Goal: Navigation & Orientation: Find specific page/section

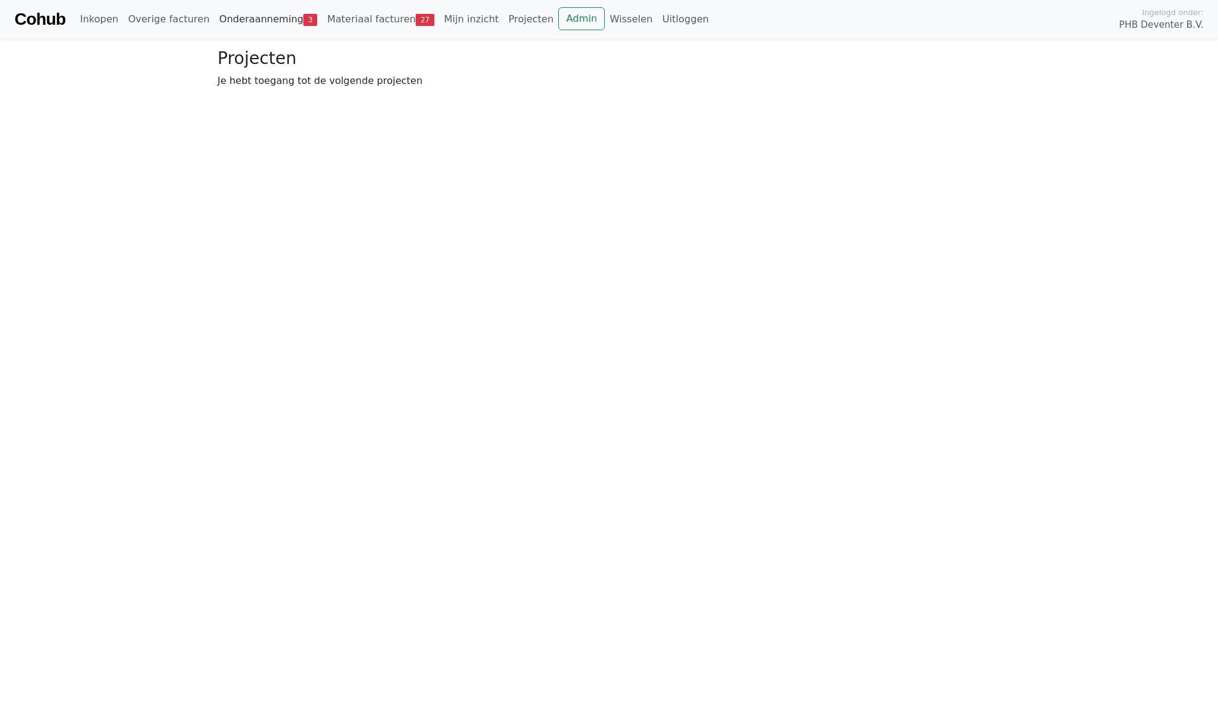
click at [254, 20] on link "Onderaanneming 3" at bounding box center [269, 19] width 108 height 24
click at [318, 95] on link "Openstaand 3" at bounding box center [343, 88] width 93 height 25
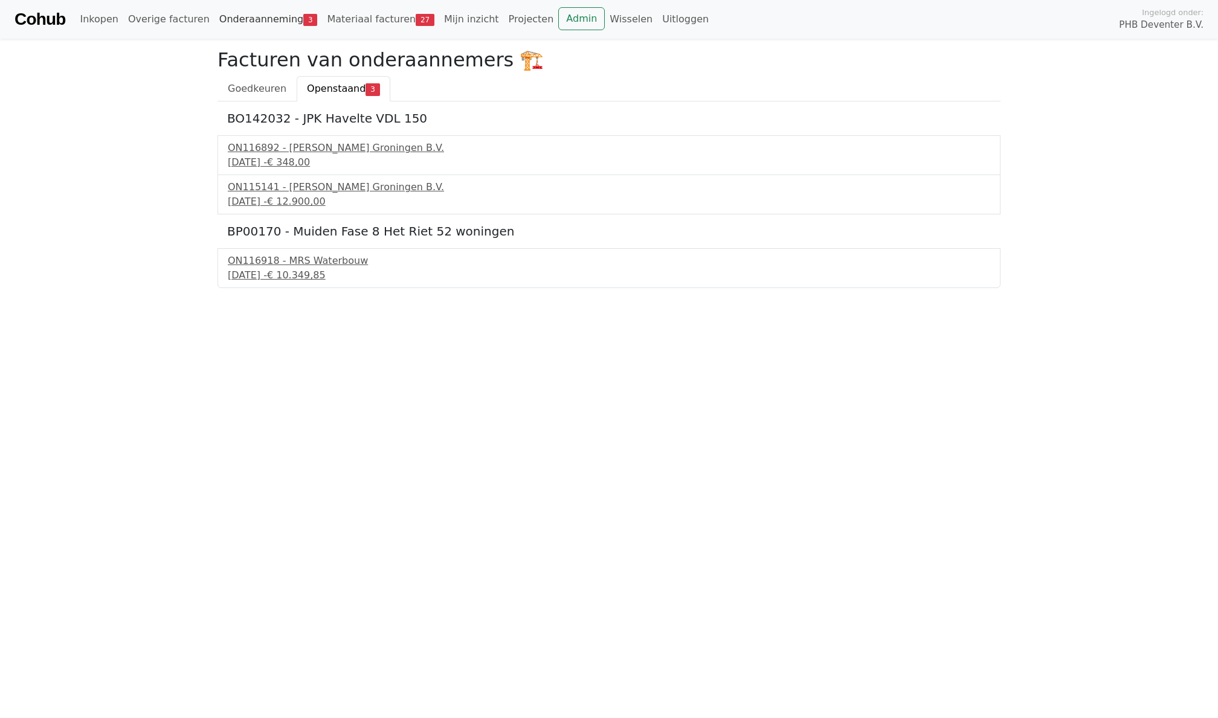
click at [254, 22] on link "Onderaanneming 3" at bounding box center [269, 19] width 108 height 24
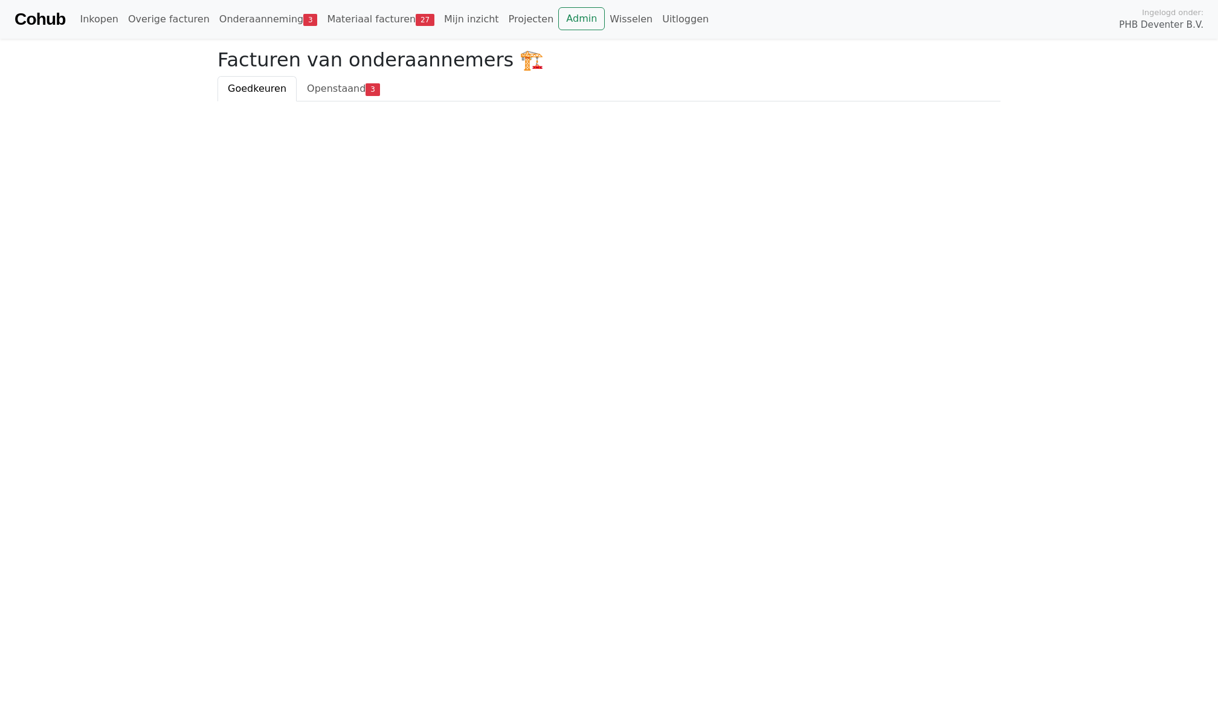
click at [334, 102] on html "Cohub Inkopen Overige facturen Onderaanneming 3 Materiaal facturen 27 Mijn inzi…" at bounding box center [609, 51] width 1218 height 102
click at [329, 91] on span "Openstaand" at bounding box center [336, 88] width 59 height 11
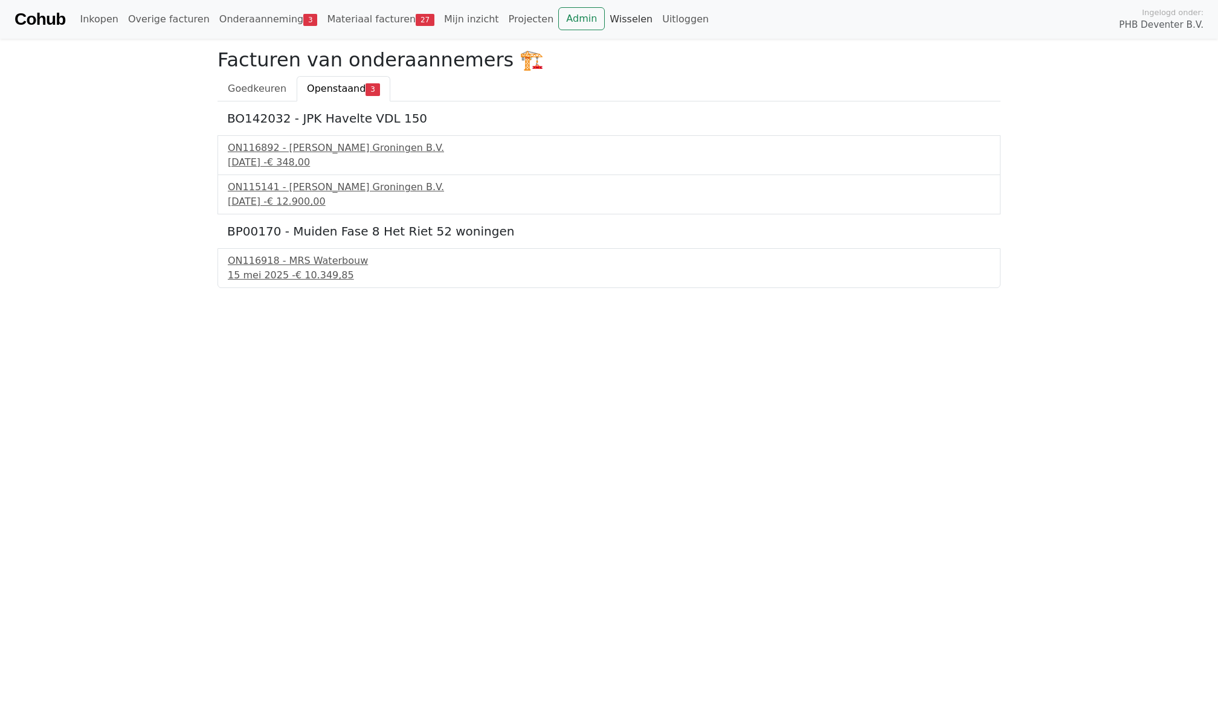
click at [605, 17] on link "Wisselen" at bounding box center [631, 19] width 53 height 24
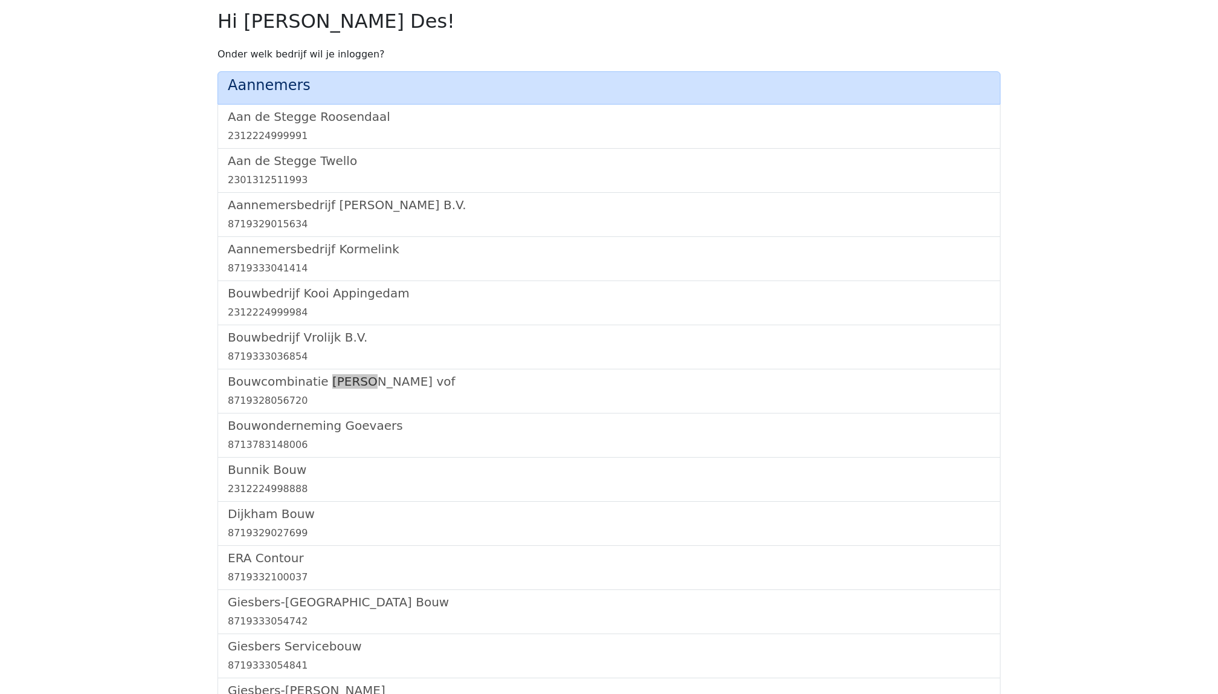
scroll to position [1276, 0]
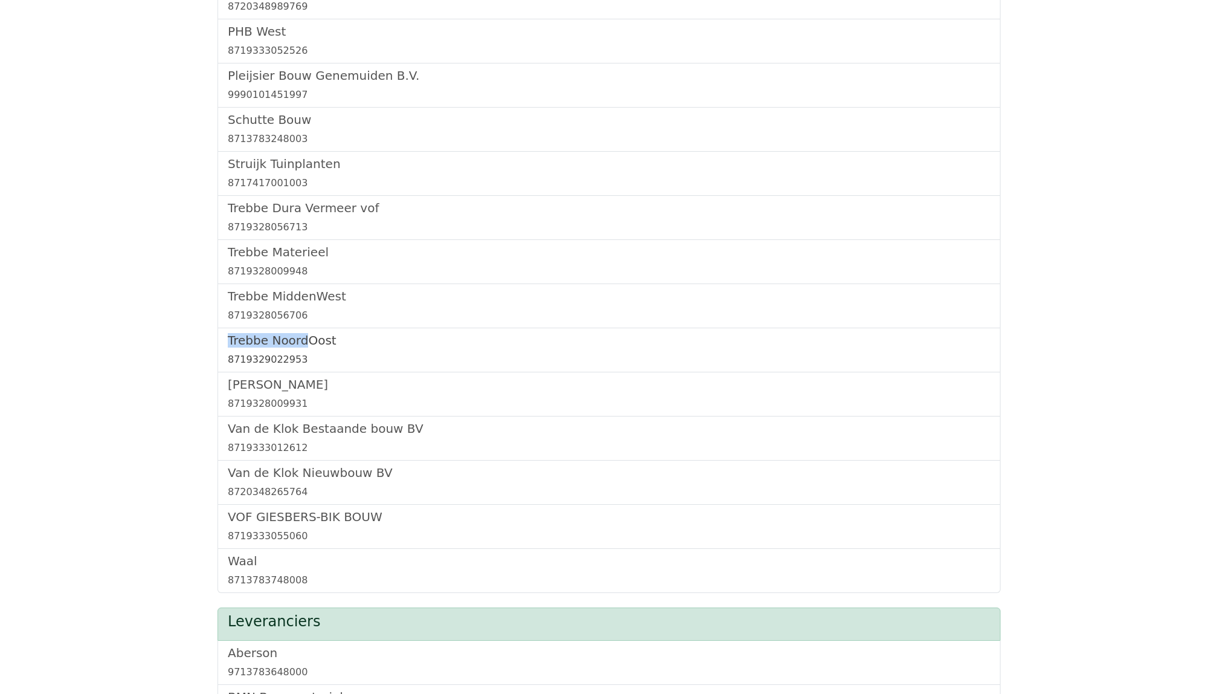
click at [272, 359] on div "8719329022953" at bounding box center [609, 359] width 763 height 15
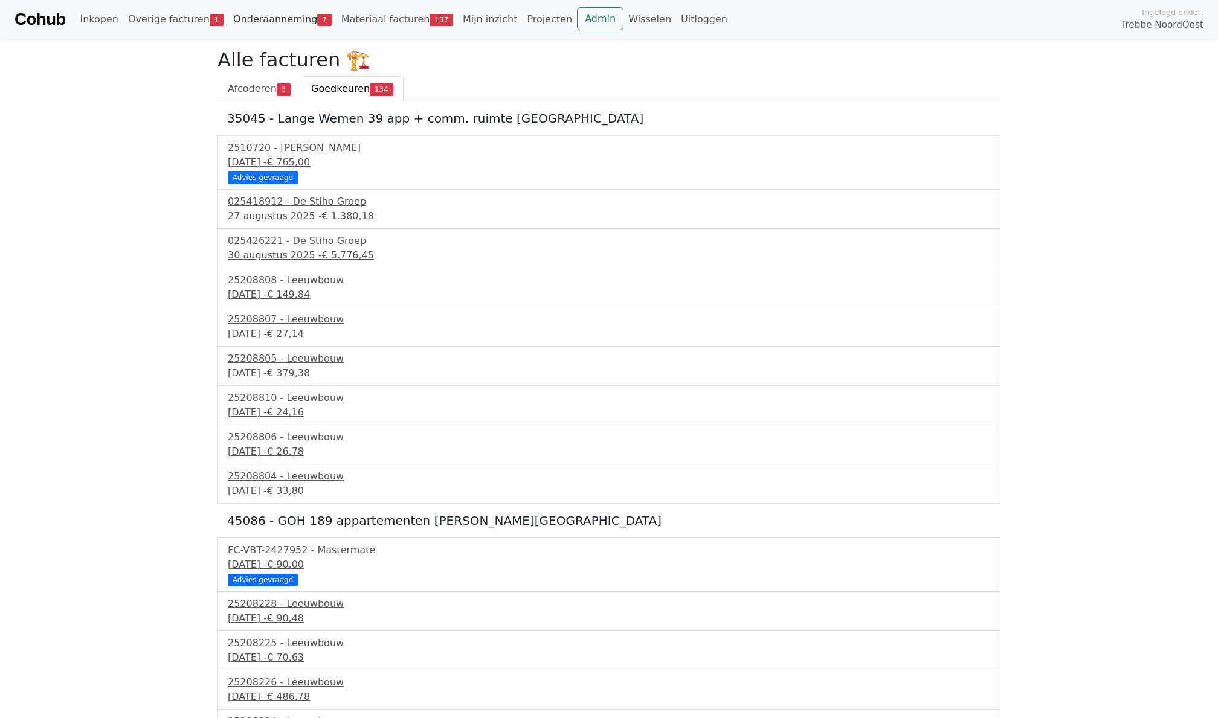
click at [269, 25] on link "Onderaanneming 7" at bounding box center [282, 19] width 108 height 24
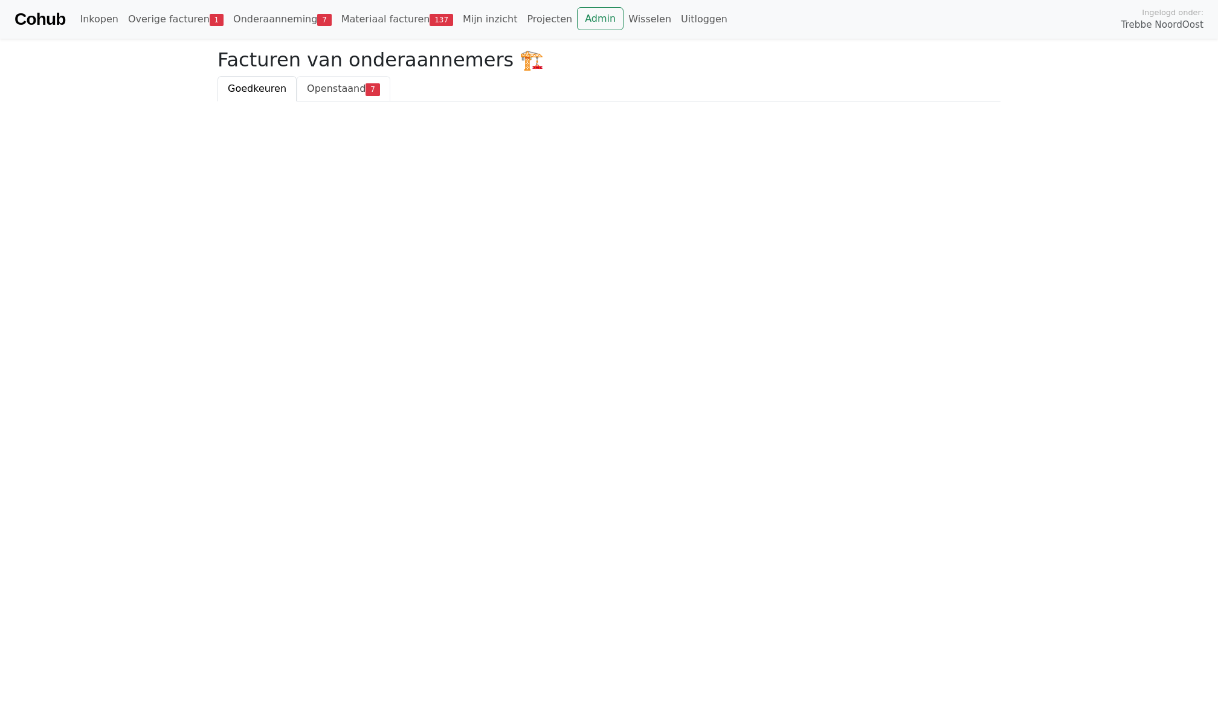
click at [320, 85] on span "Openstaand" at bounding box center [336, 88] width 59 height 11
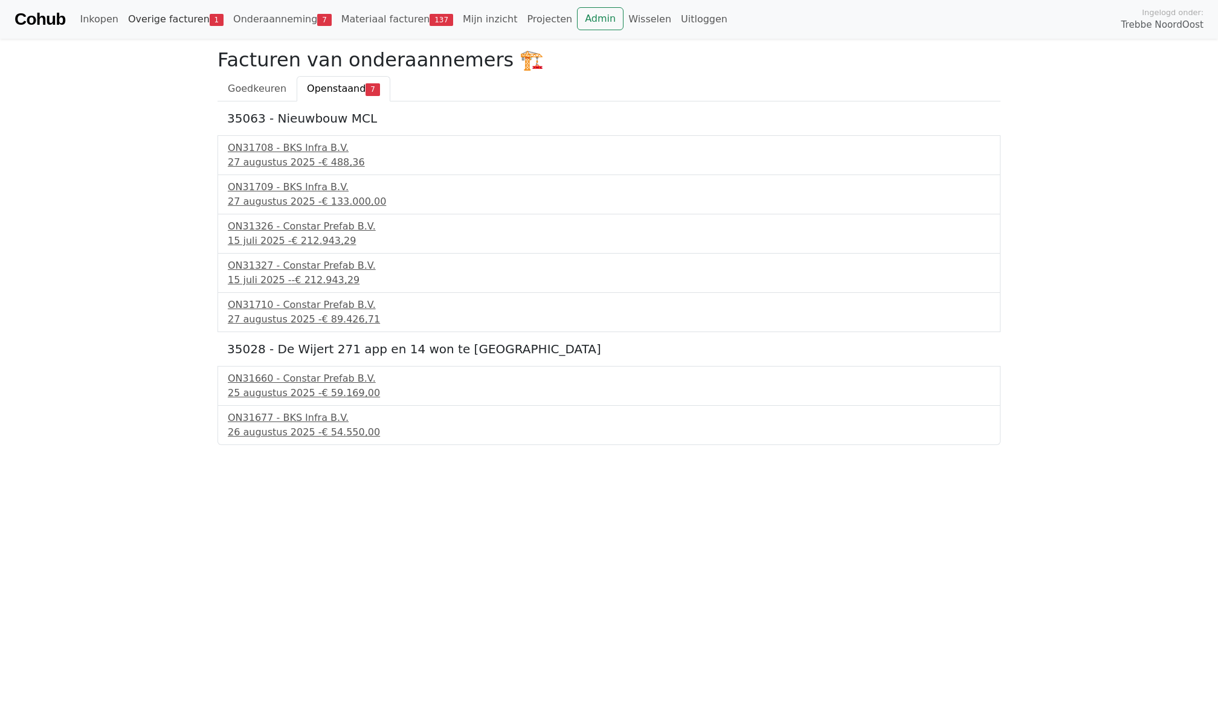
click at [182, 27] on link "Overige facturen 1" at bounding box center [175, 19] width 105 height 24
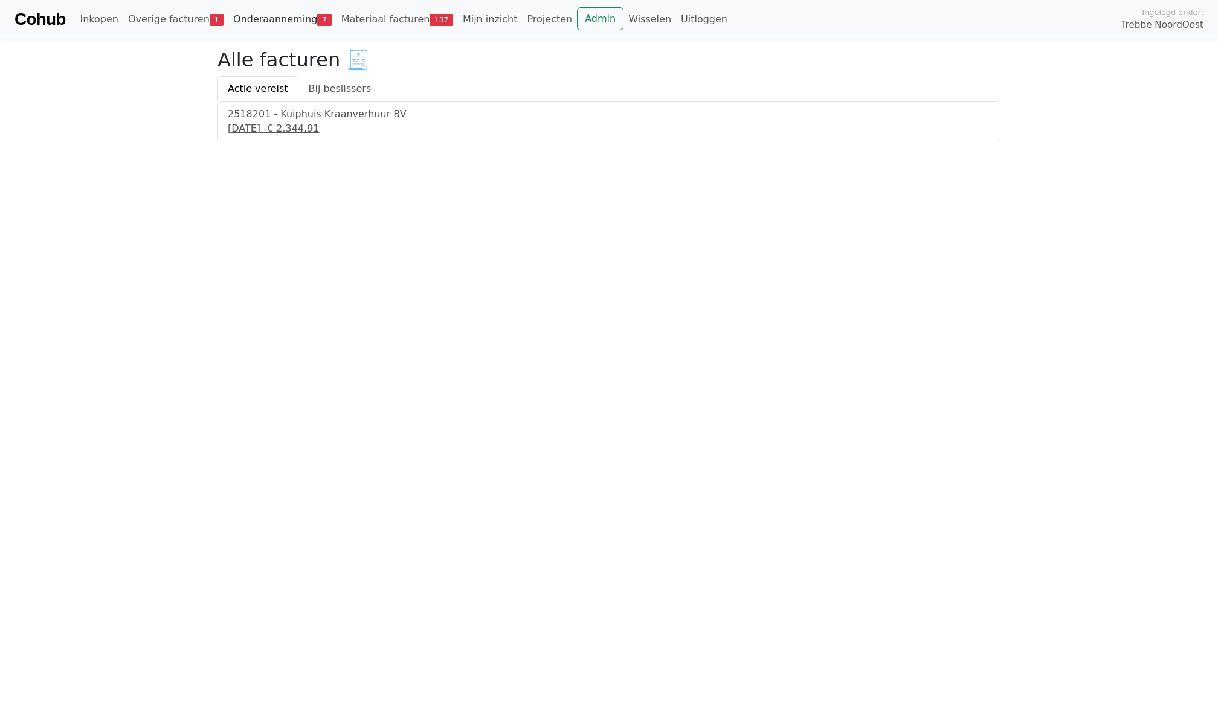
click at [259, 22] on link "Onderaanneming 7" at bounding box center [282, 19] width 108 height 24
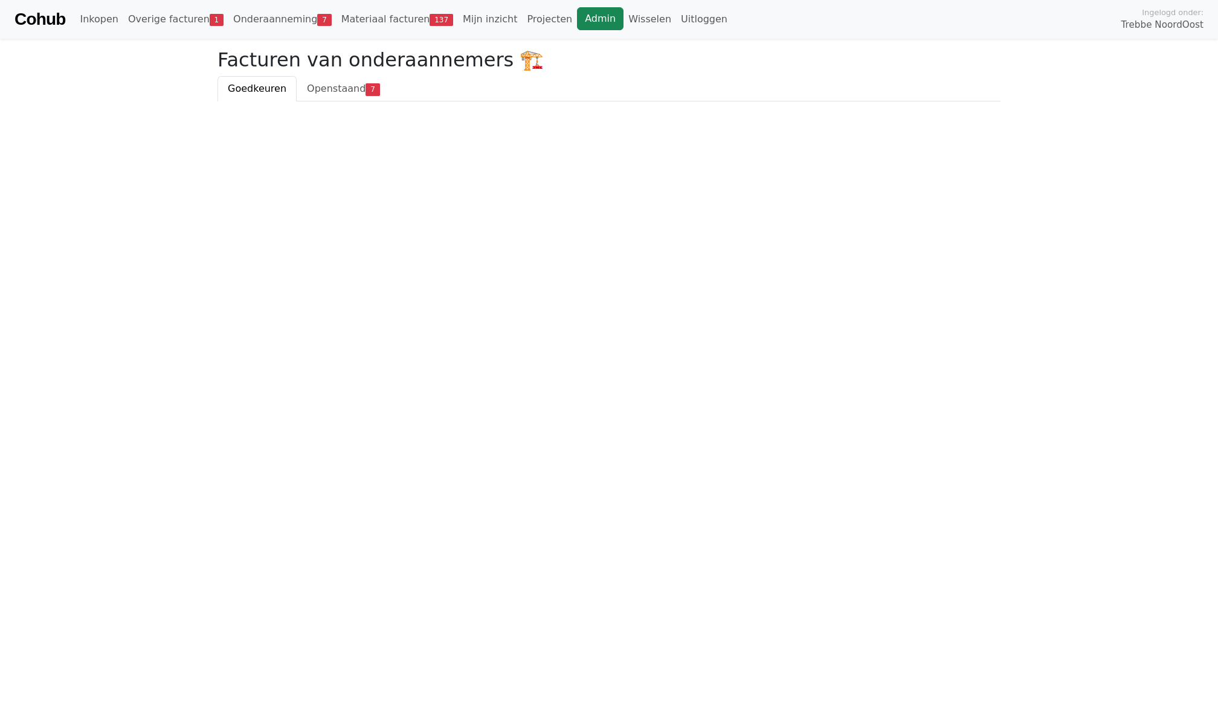
click at [577, 24] on link "Admin" at bounding box center [600, 18] width 47 height 23
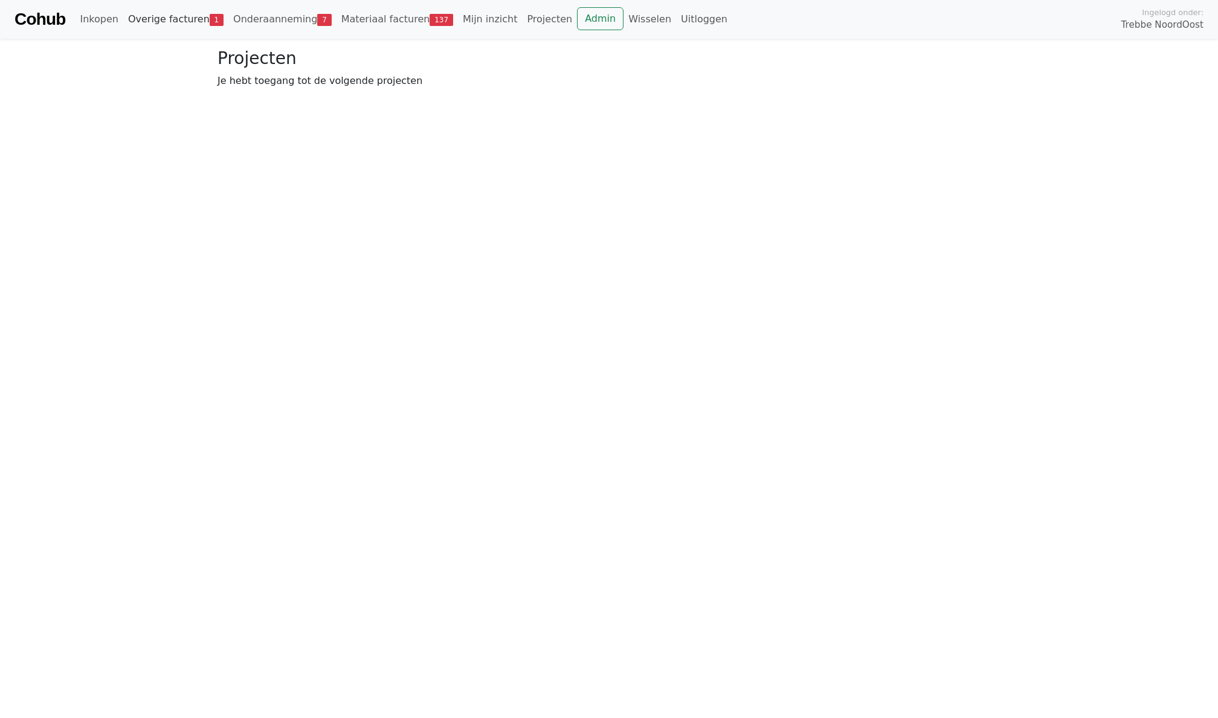
click at [173, 21] on link "Overige facturen 1" at bounding box center [175, 19] width 105 height 24
click at [277, 30] on link "Onderaanneming 7" at bounding box center [282, 19] width 108 height 24
click at [340, 89] on span "Openstaand" at bounding box center [336, 88] width 59 height 11
